Goal: Information Seeking & Learning: Learn about a topic

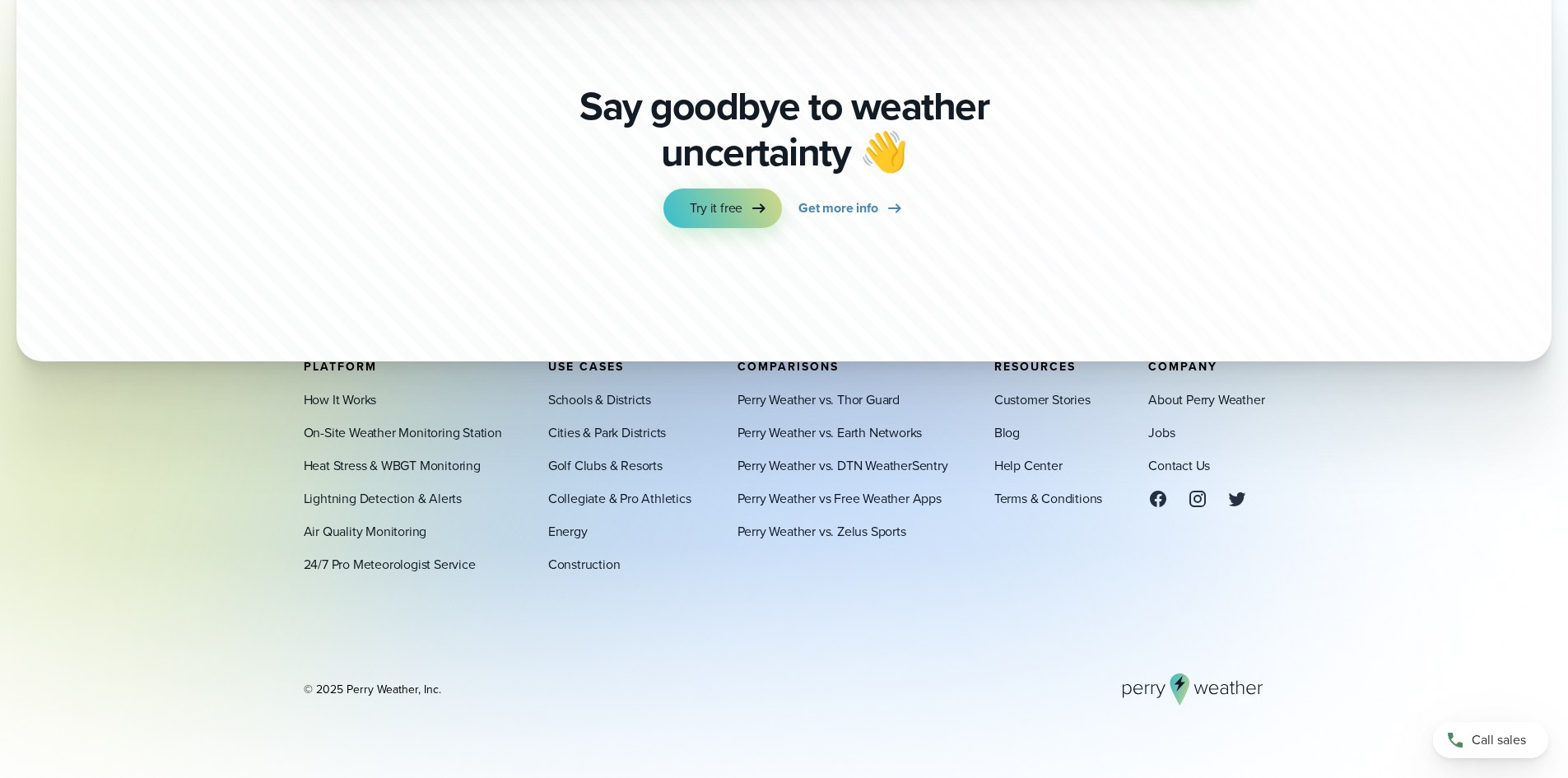
scroll to position [5678, 0]
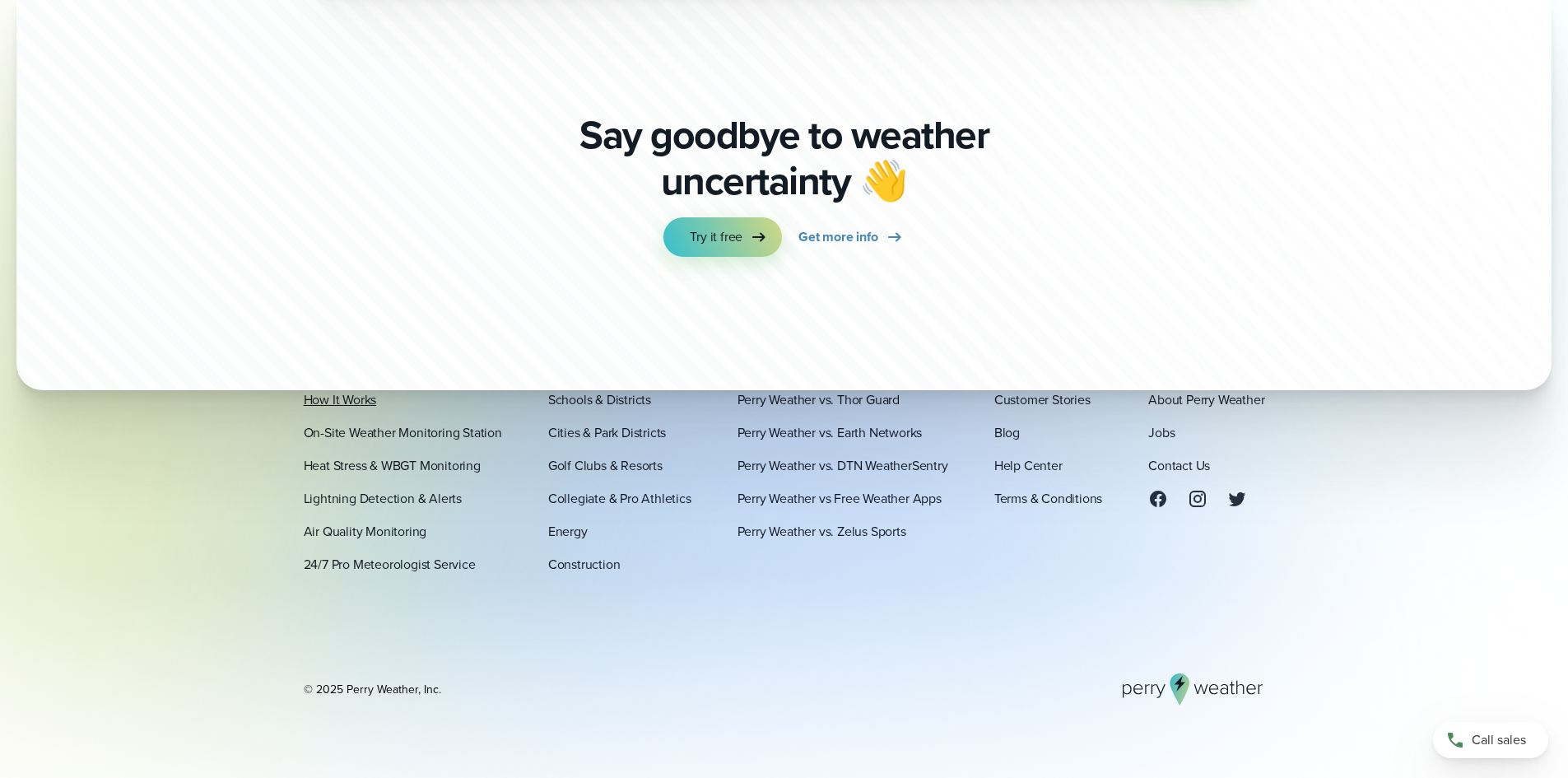
click at [322, 404] on link "How It Works" at bounding box center [340, 399] width 73 height 20
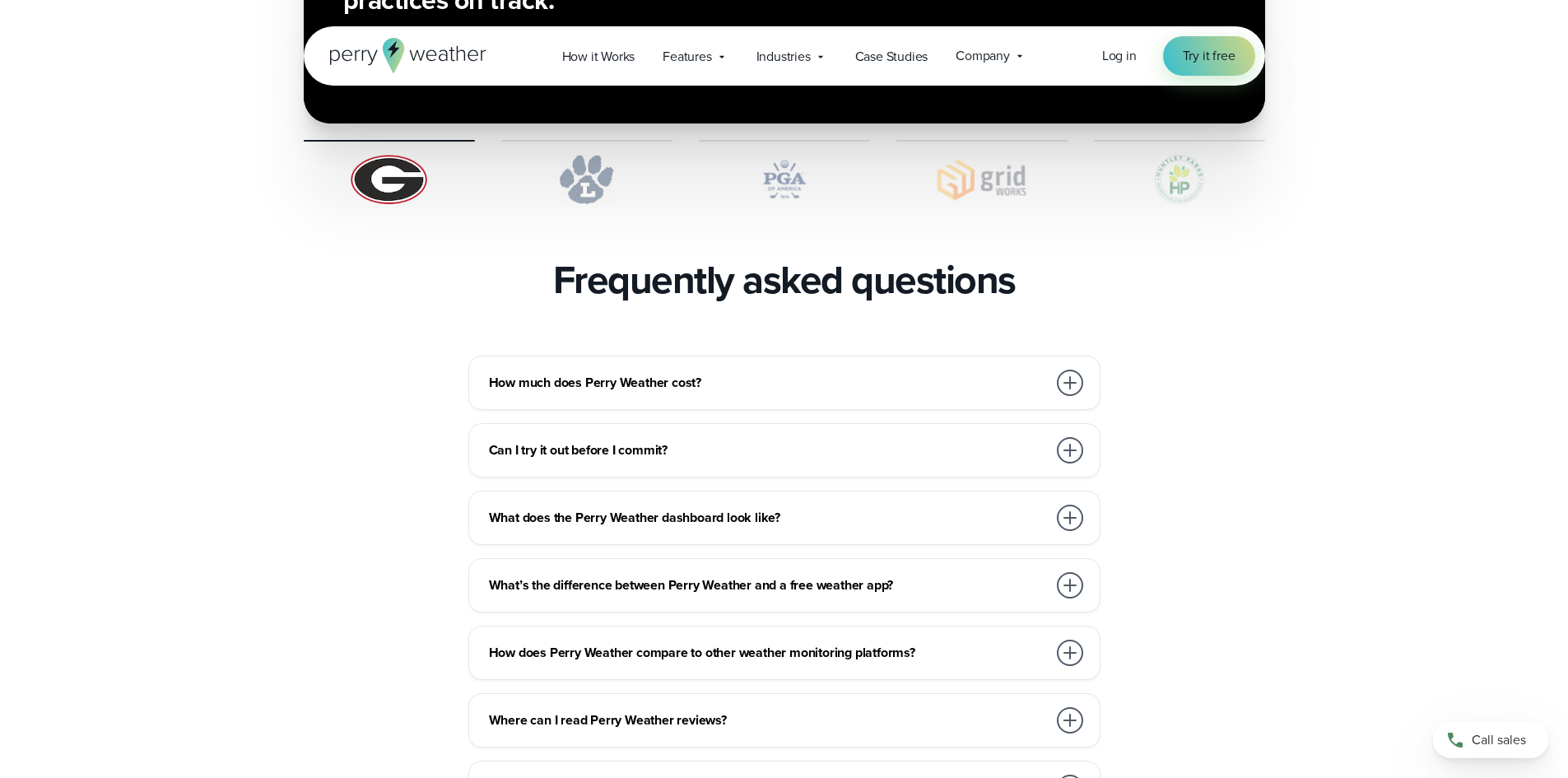
scroll to position [3457, 0]
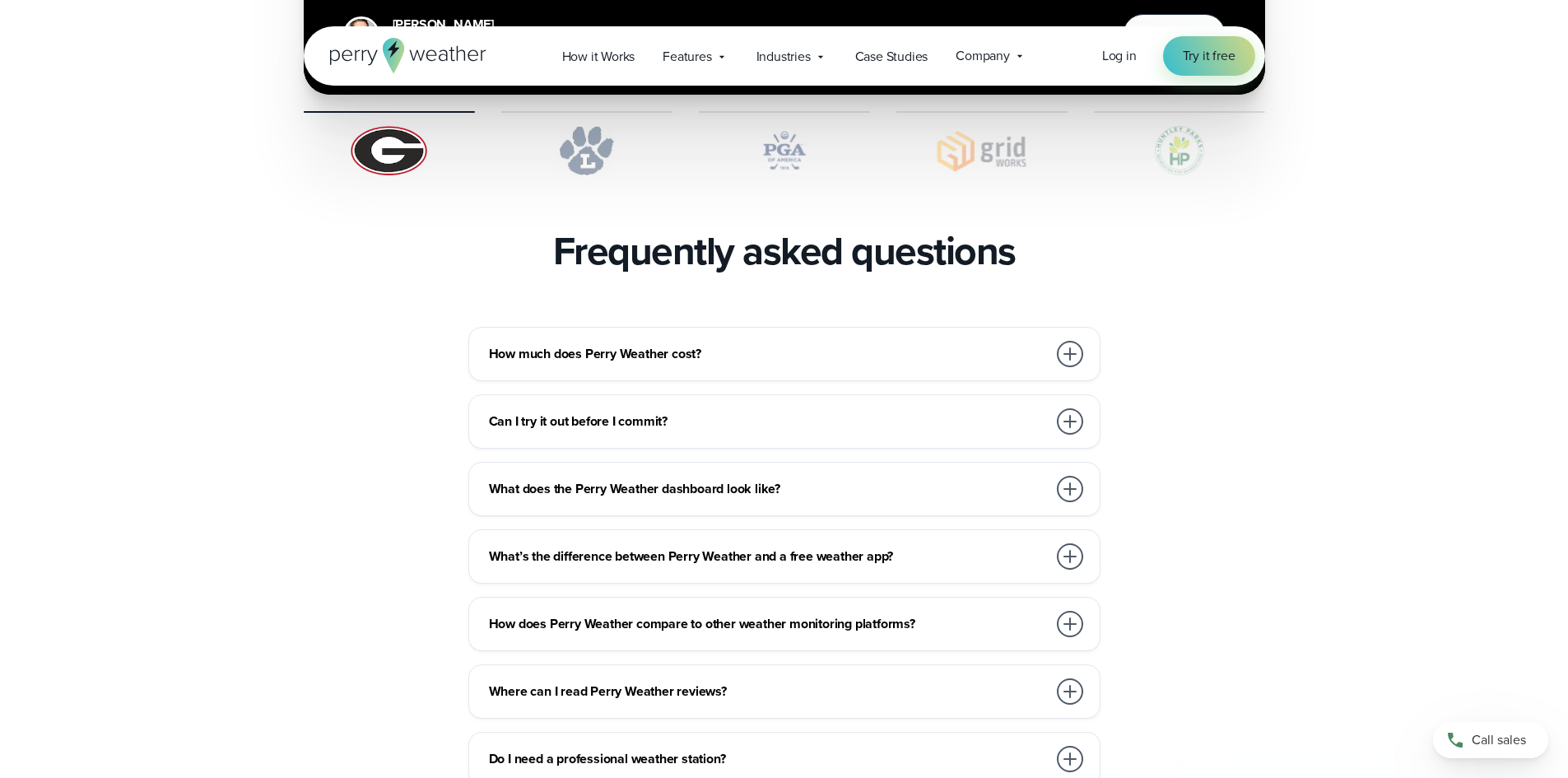
click at [1062, 341] on div at bounding box center [1070, 354] width 26 height 26
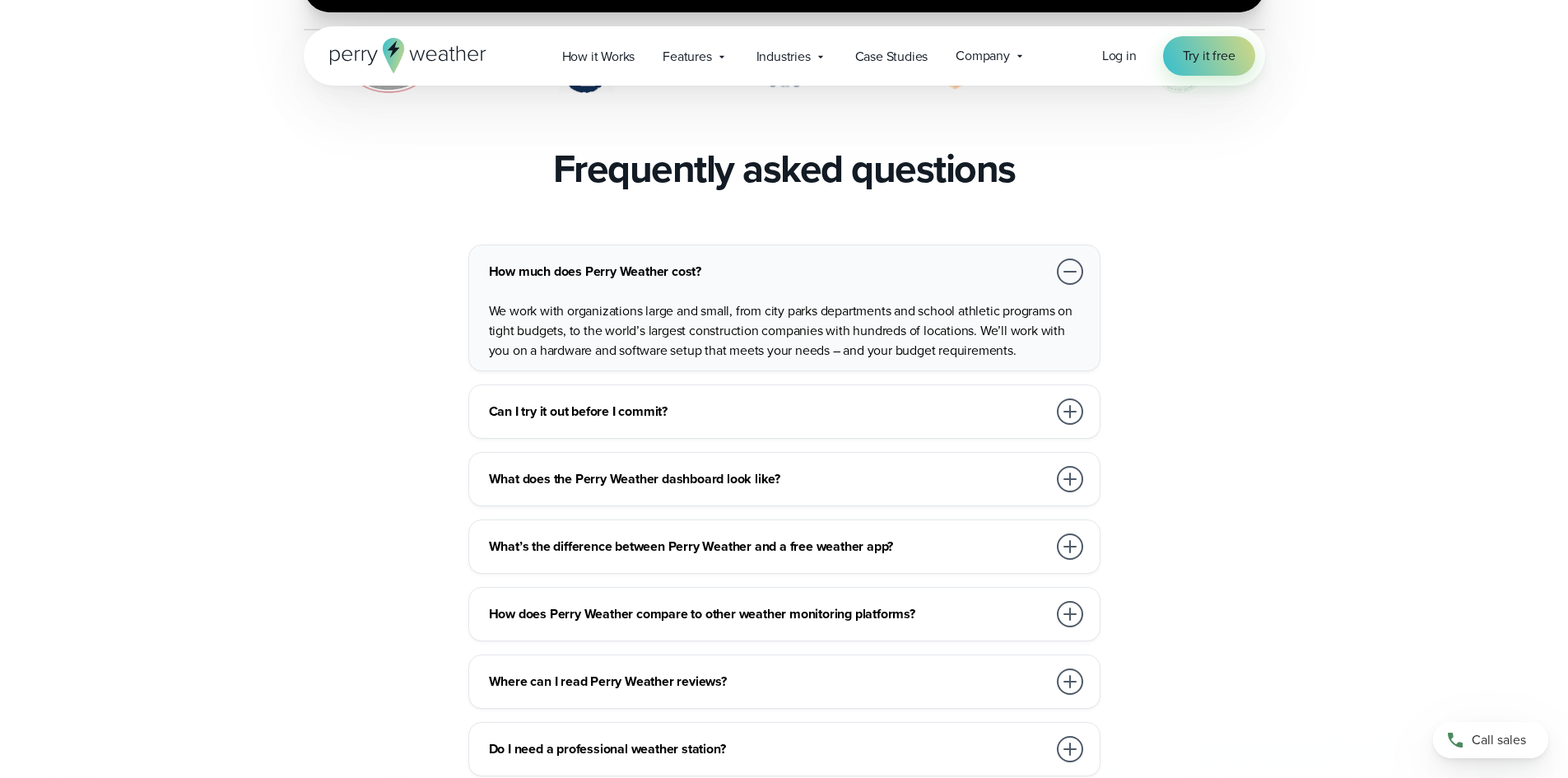
scroll to position [3621, 0]
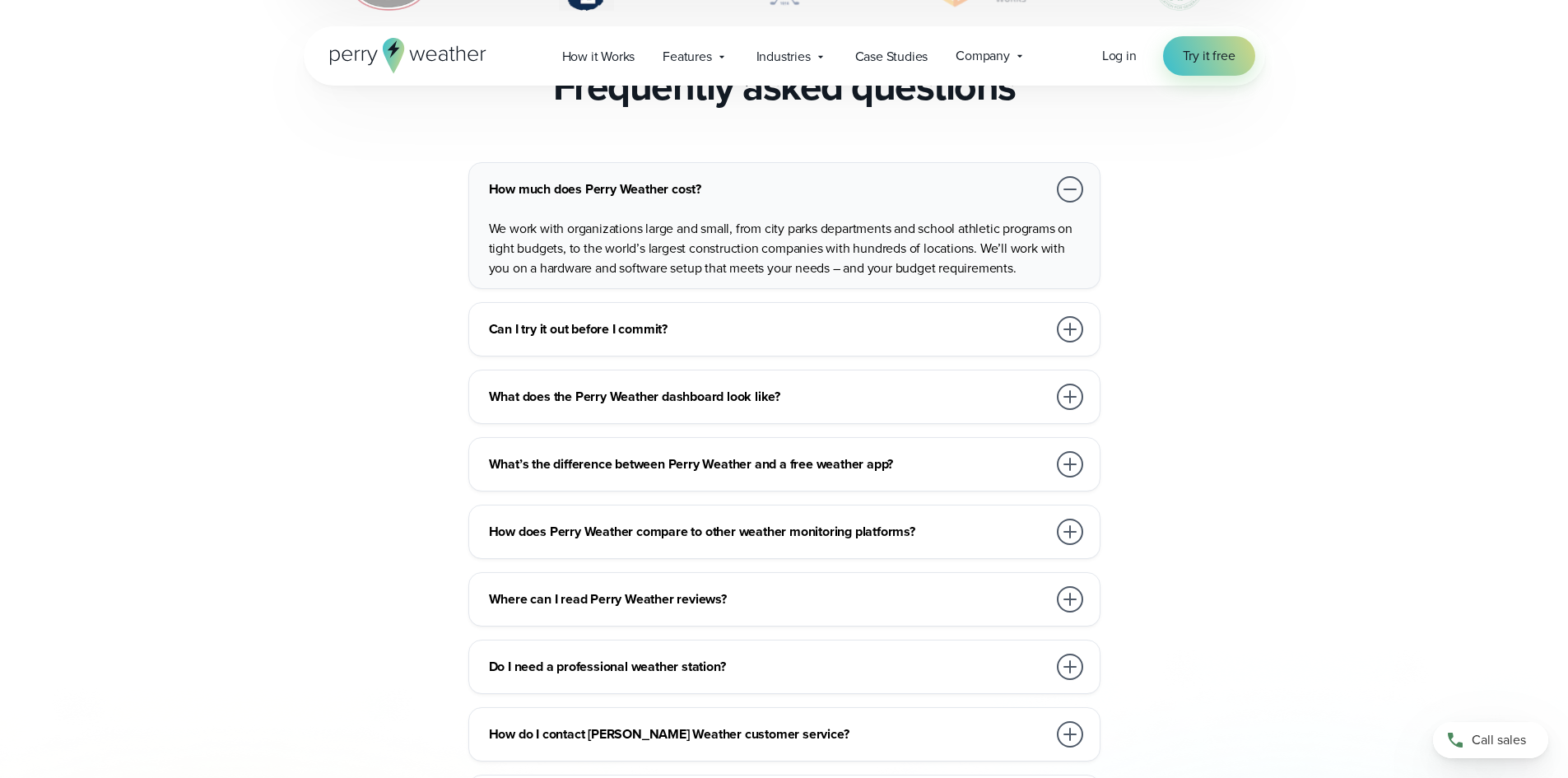
click at [1078, 316] on div at bounding box center [1070, 329] width 26 height 26
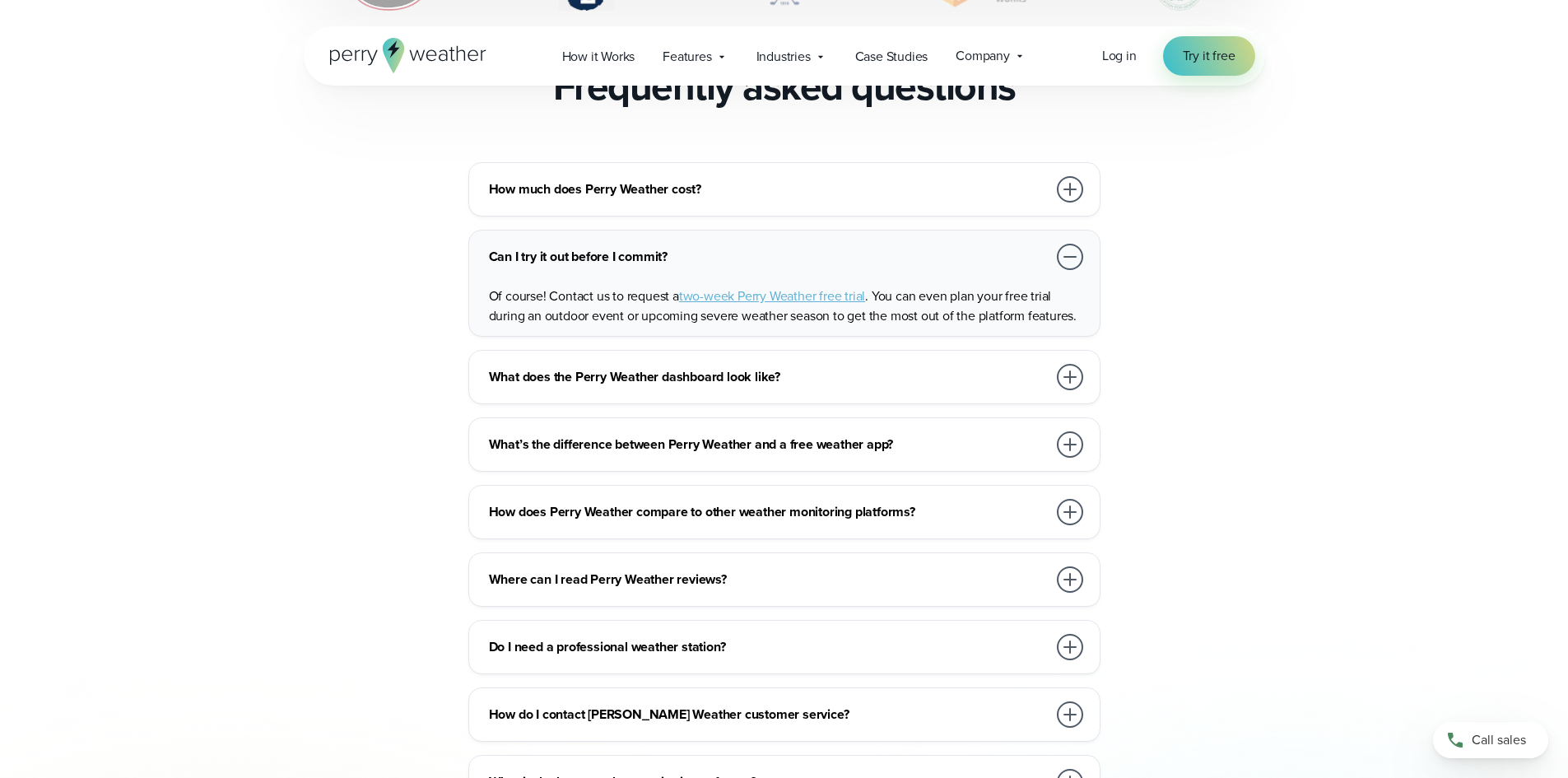
scroll to position [3703, 0]
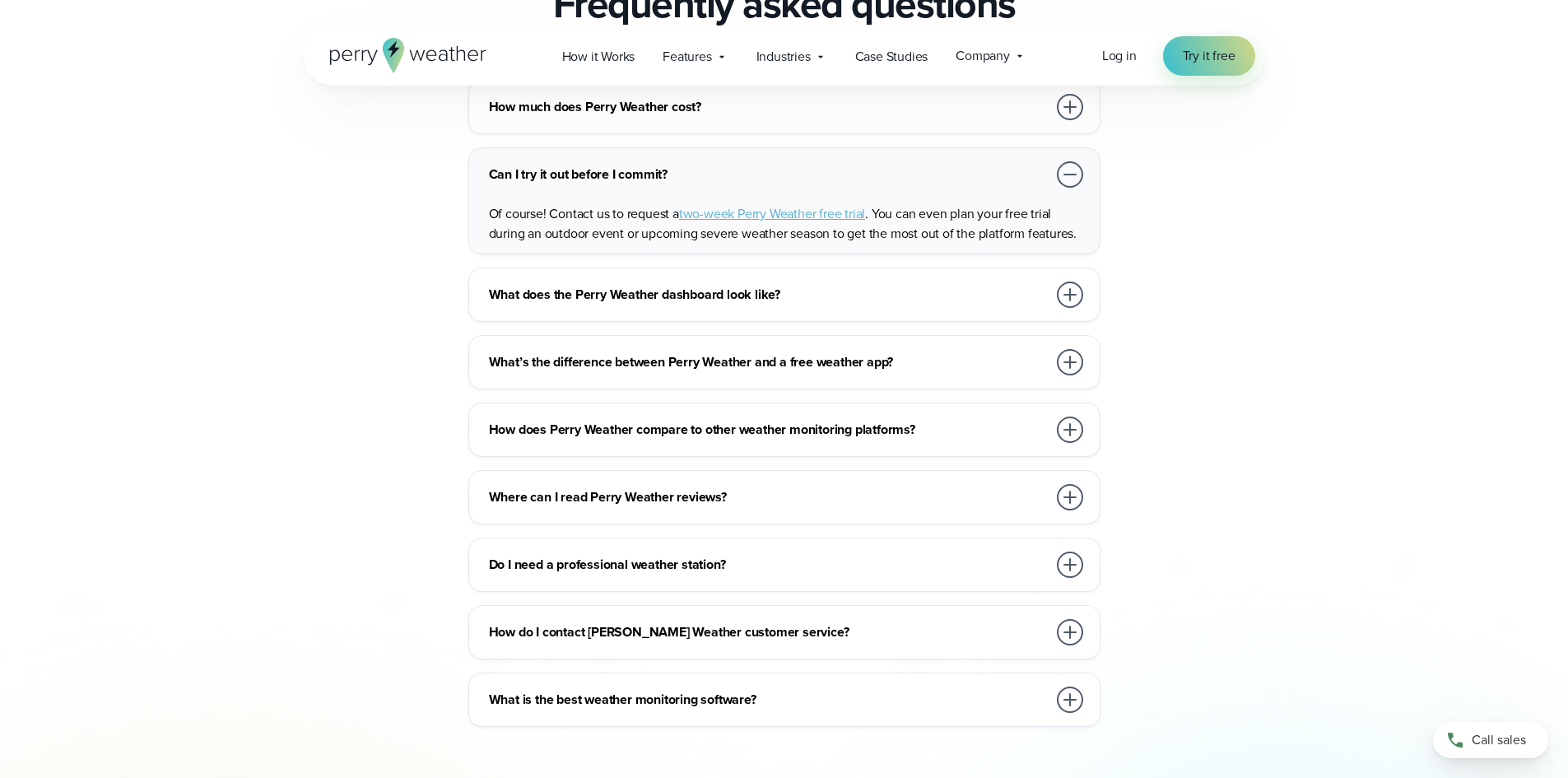
click at [1061, 282] on div at bounding box center [1070, 295] width 26 height 26
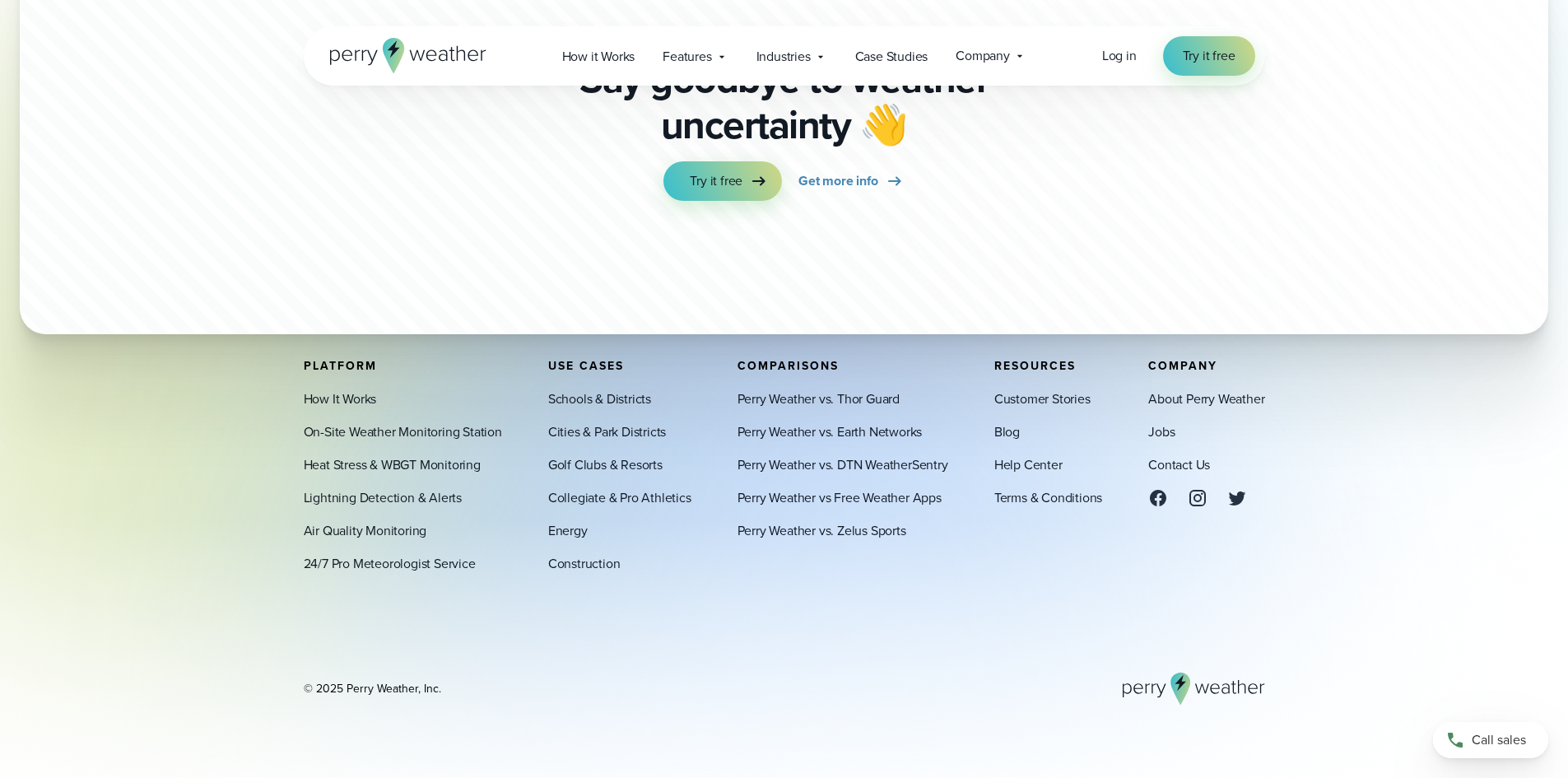
scroll to position [4581, 0]
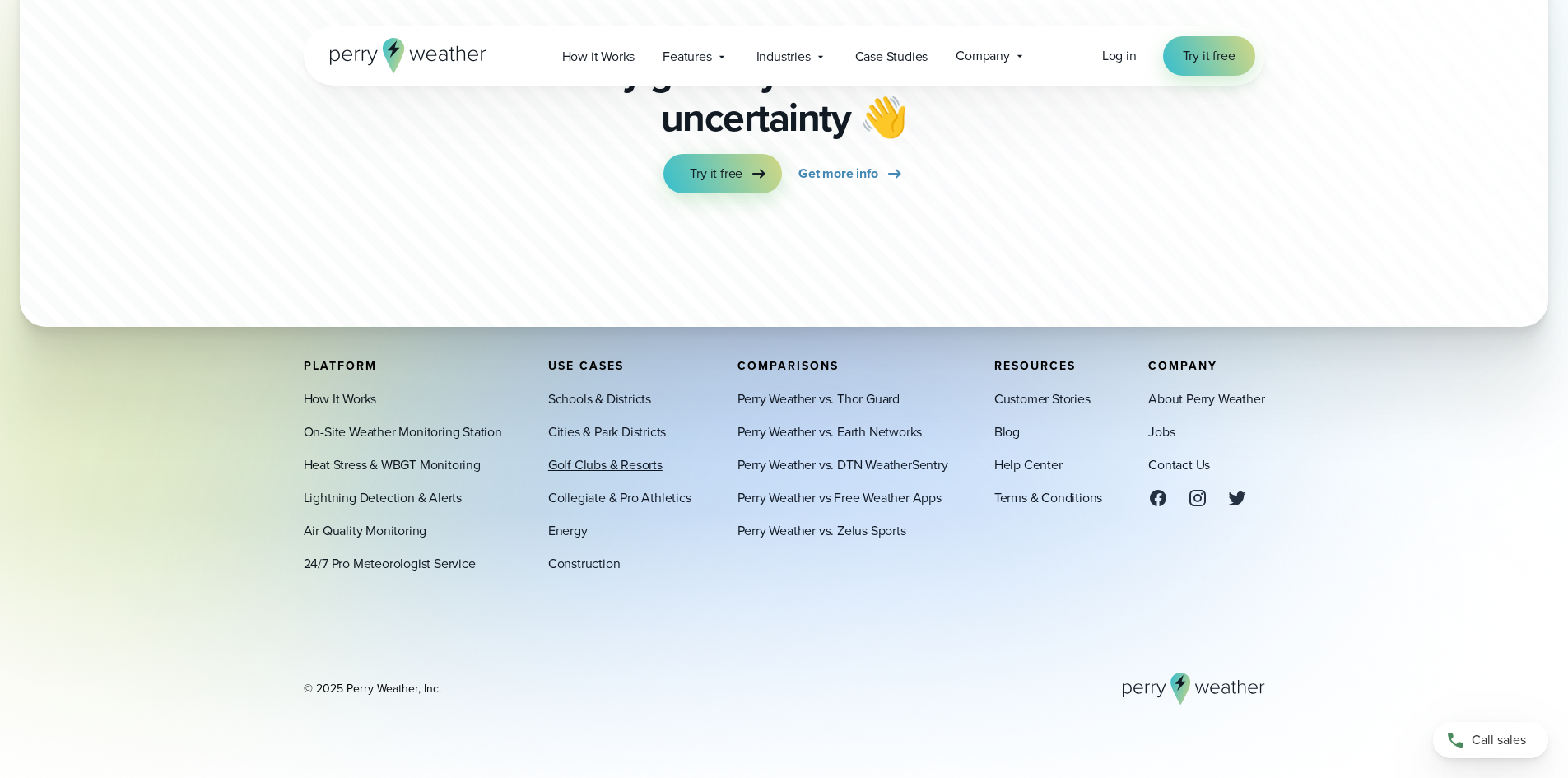
click at [577, 467] on link "Golf Clubs & Resorts" at bounding box center [605, 465] width 114 height 20
